Goal: Information Seeking & Learning: Learn about a topic

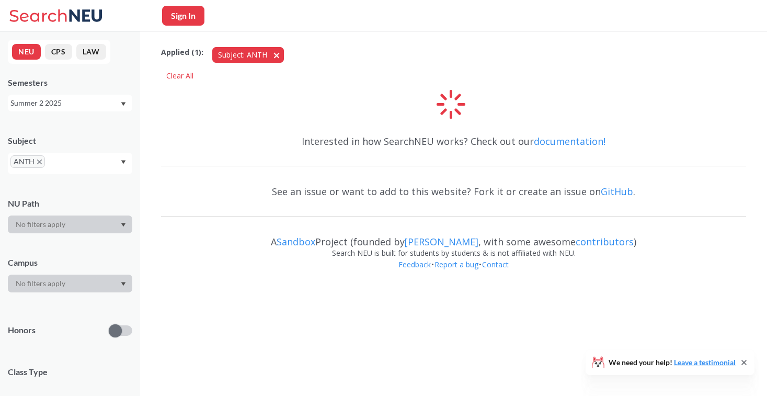
click at [269, 55] on button "Subject: ANTH ANTH" at bounding box center [248, 55] width 72 height 16
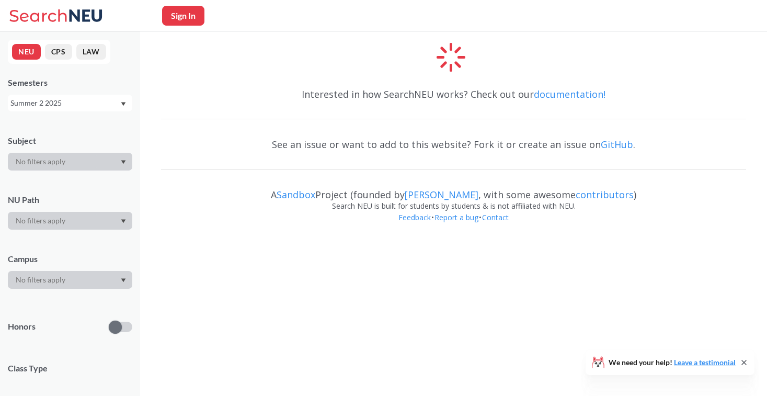
click at [121, 98] on div "Summer 2 2025" at bounding box center [70, 103] width 124 height 17
click at [64, 45] on button "CPS" at bounding box center [58, 52] width 27 height 16
click at [38, 52] on button "NEU" at bounding box center [26, 52] width 29 height 16
click at [70, 112] on div "NEU CPS LAW Semesters Summer Full 2025 Subject NU Path Campus Honors Class Type…" at bounding box center [70, 213] width 140 height 364
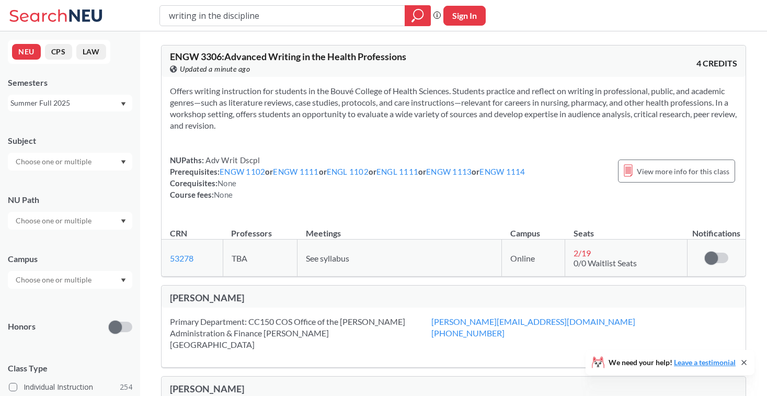
click at [58, 97] on div "Summer Full 2025" at bounding box center [64, 102] width 109 height 11
click at [59, 123] on div "Fall 2025" at bounding box center [73, 125] width 118 height 11
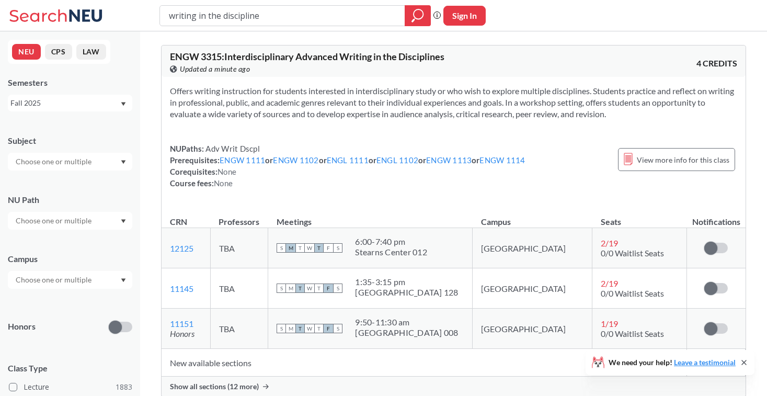
click at [262, 15] on input "writing in the discipline" at bounding box center [282, 16] width 229 height 18
